Goal: Information Seeking & Learning: Learn about a topic

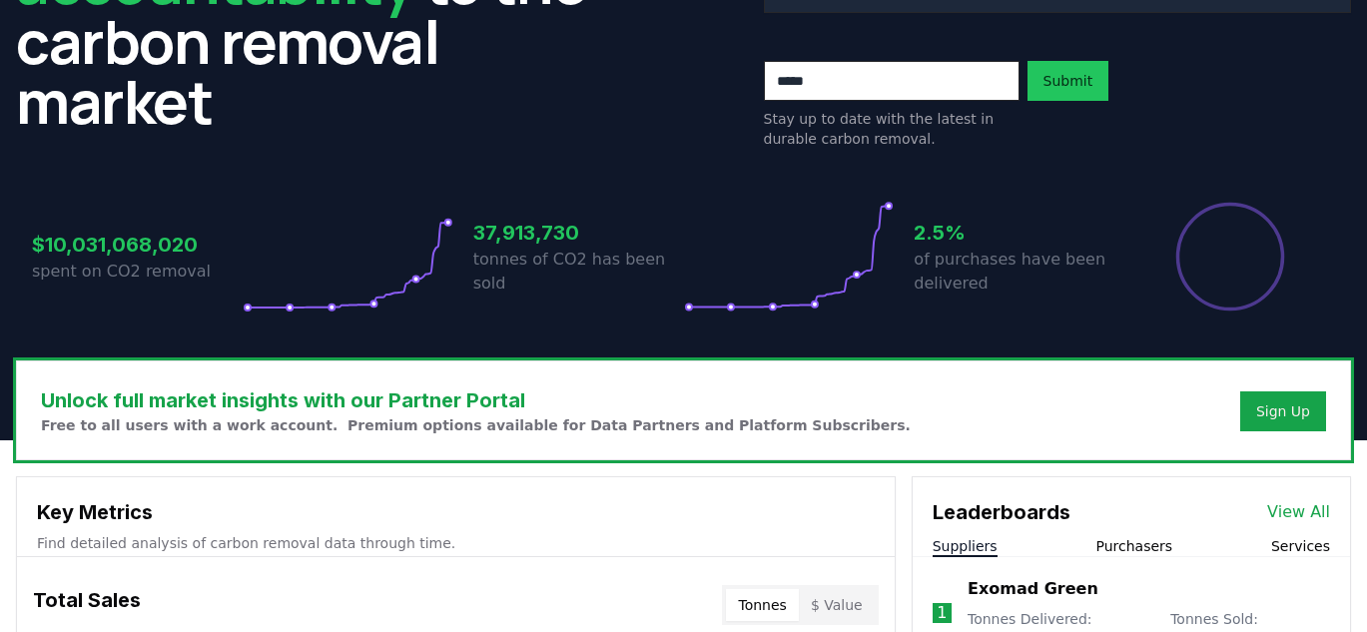
scroll to position [431, 0]
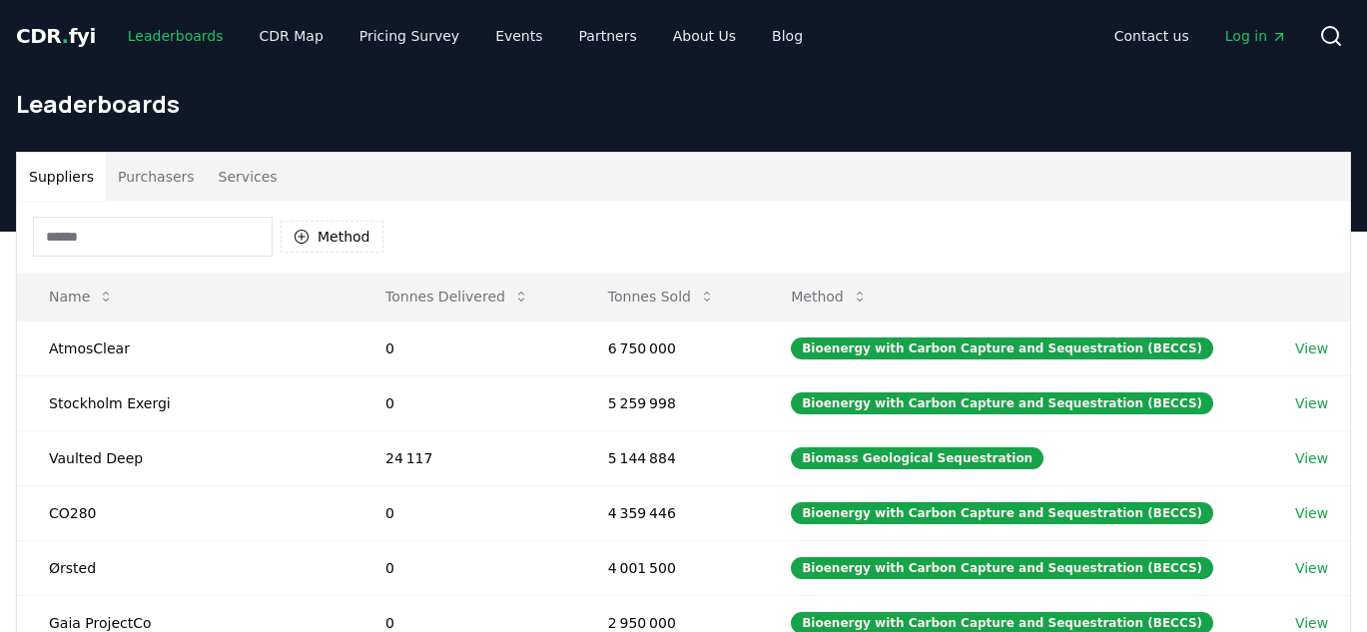
click at [169, 40] on link "Leaderboards" at bounding box center [176, 36] width 128 height 36
click at [65, 25] on span "CDR . fyi" at bounding box center [56, 36] width 80 height 24
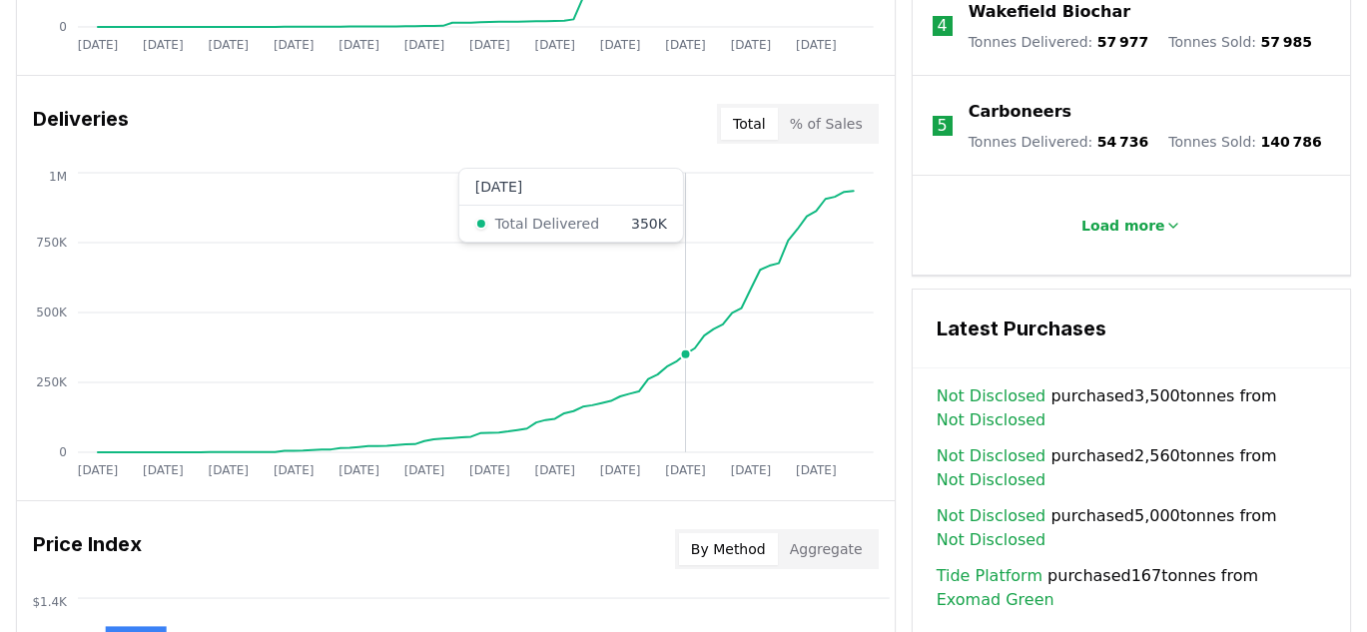
scroll to position [1146, 0]
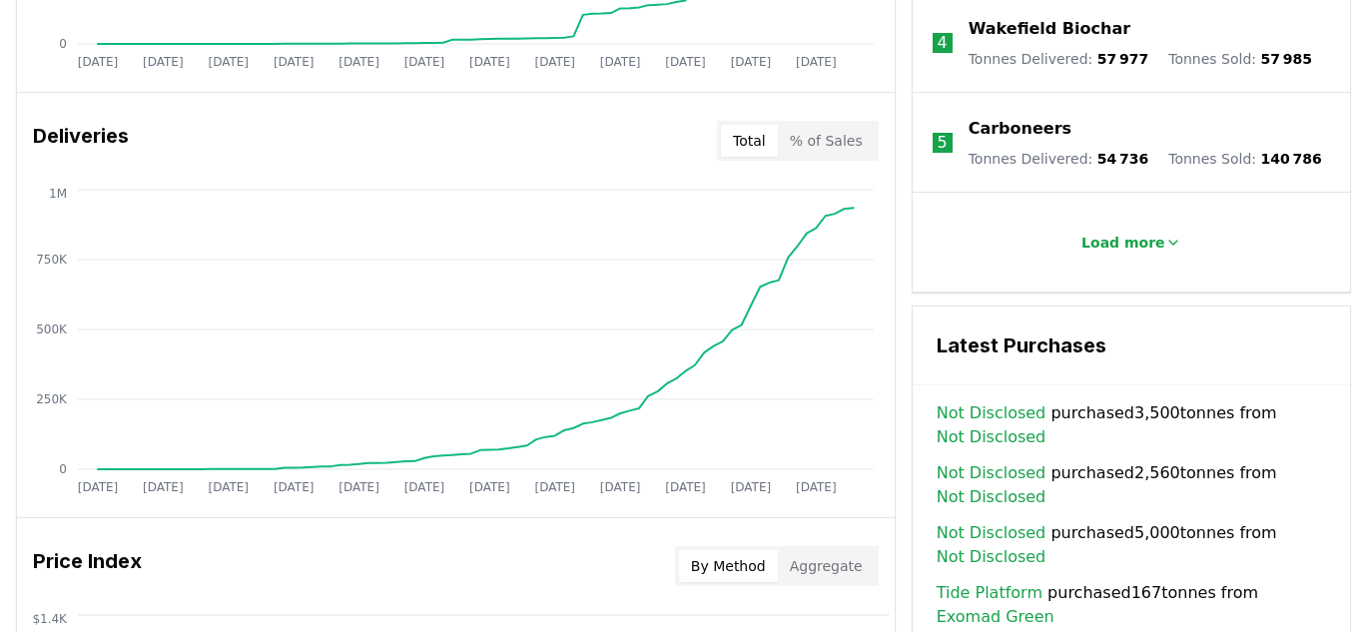
click at [821, 140] on button "% of Sales" at bounding box center [826, 141] width 97 height 32
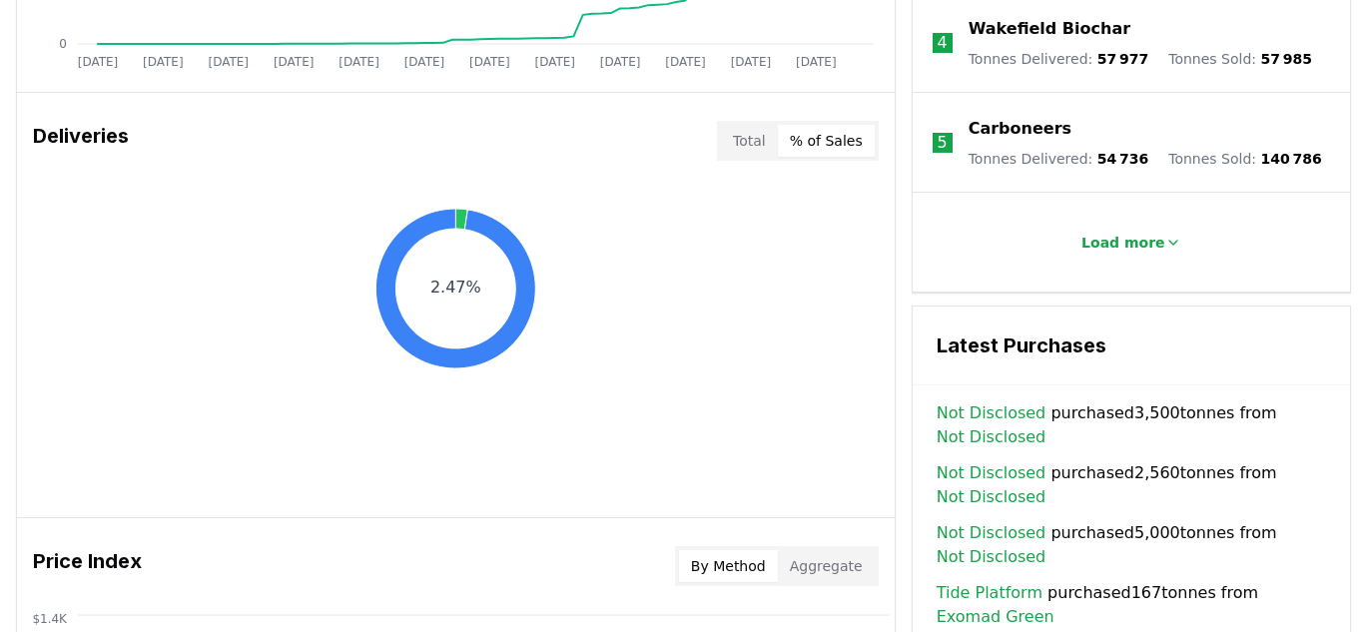
click at [765, 145] on button "Total" at bounding box center [749, 141] width 57 height 32
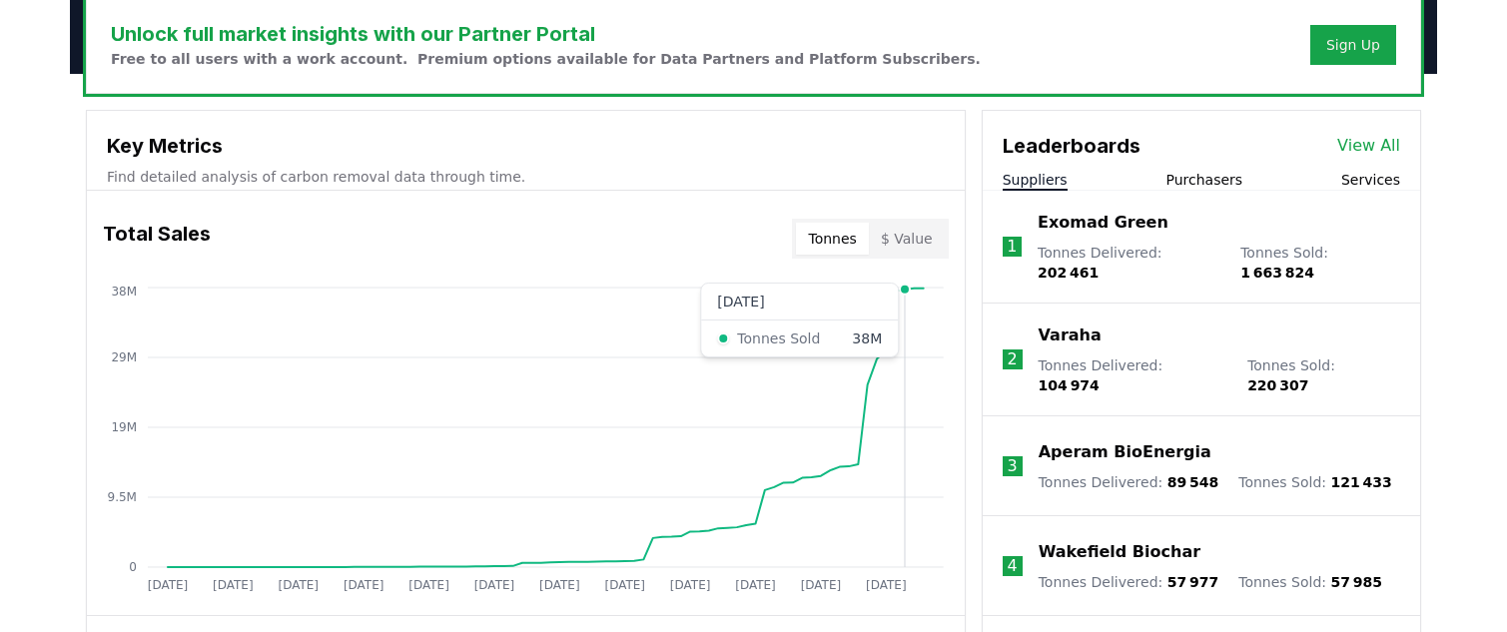
scroll to position [641, 0]
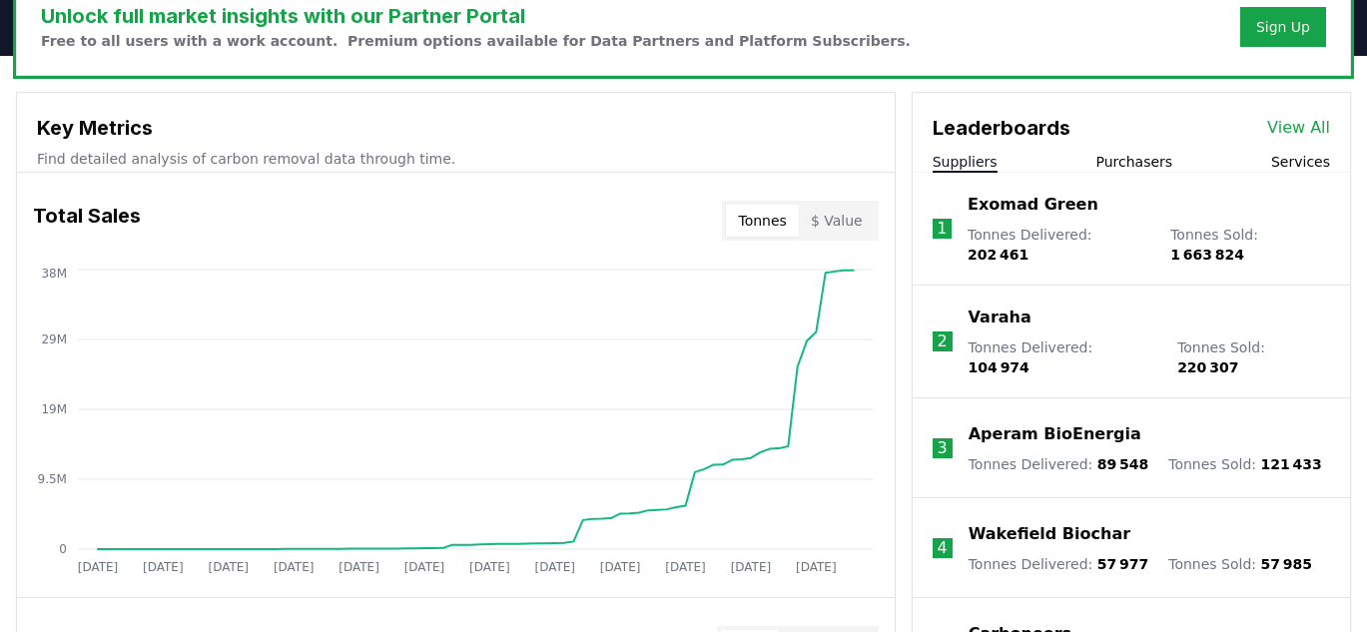
click at [115, 235] on h3 "Total Sales" at bounding box center [87, 221] width 108 height 40
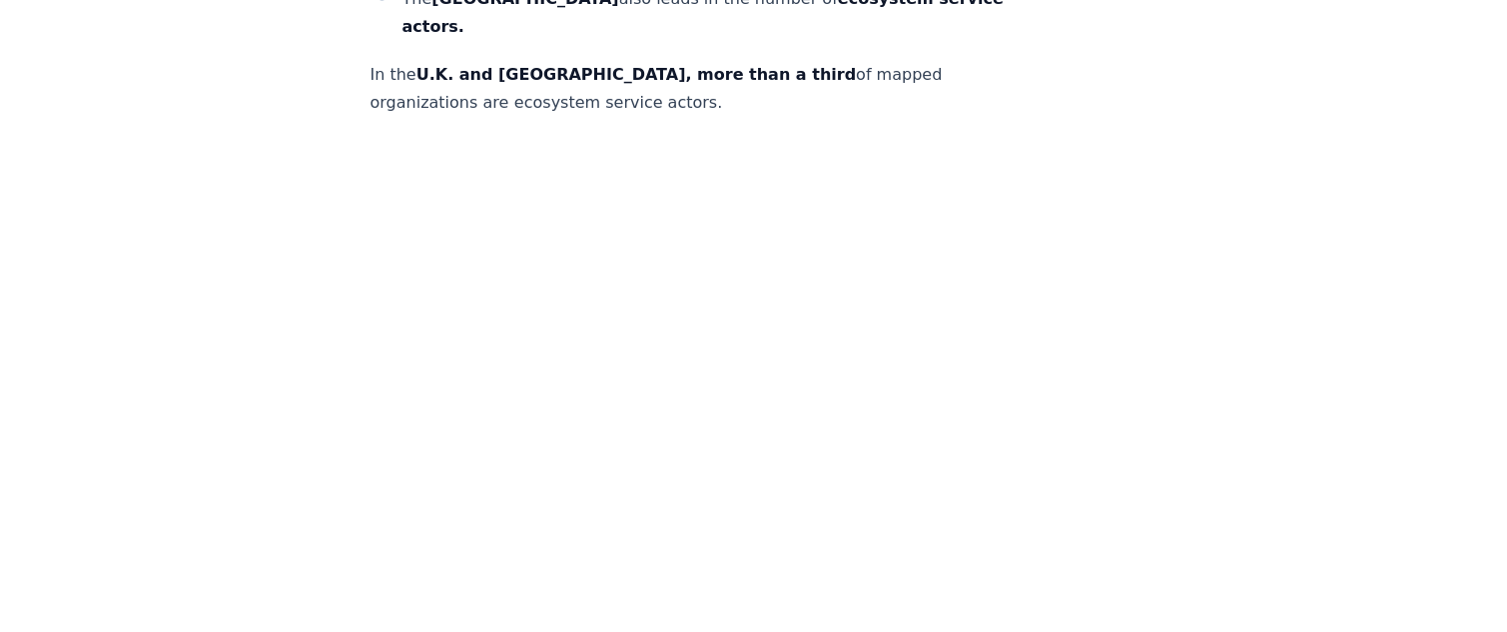
scroll to position [1721, 0]
